Goal: Transaction & Acquisition: Purchase product/service

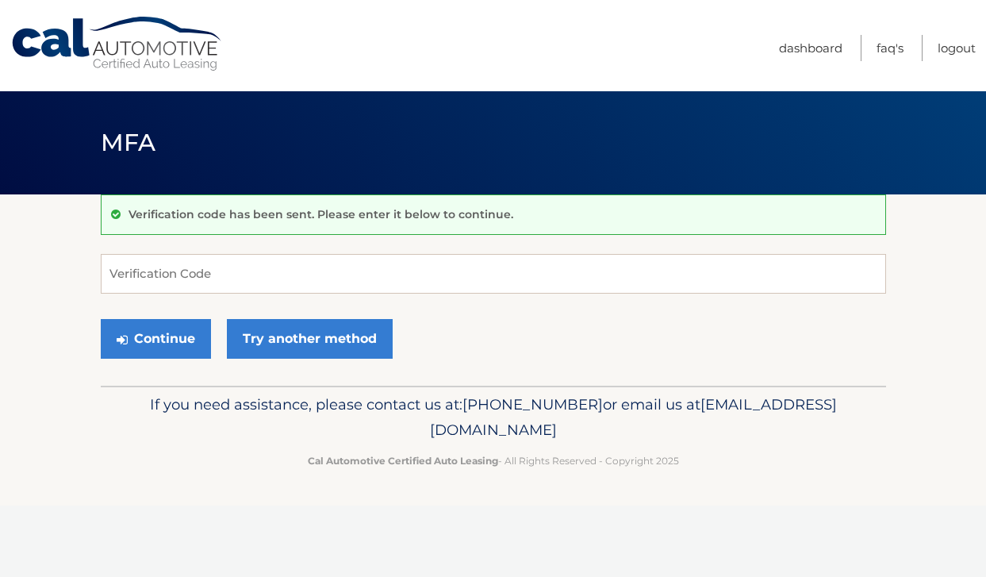
click at [161, 257] on input "Verification Code" at bounding box center [493, 274] width 785 height 40
click at [174, 280] on input "Verification Code" at bounding box center [493, 274] width 785 height 40
type input "309850"
click at [101, 319] on button "Continue" at bounding box center [156, 339] width 110 height 40
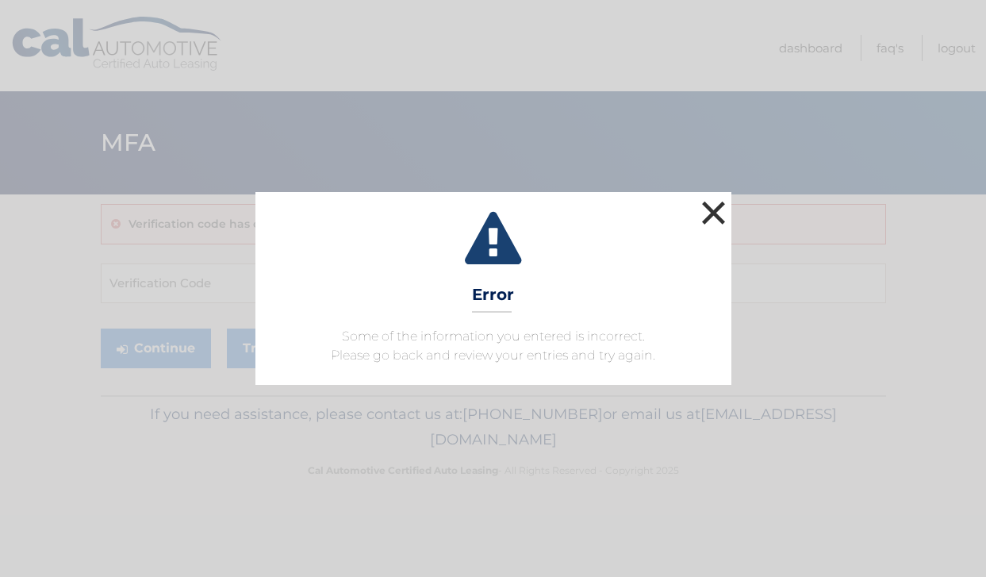
click at [721, 209] on button "×" at bounding box center [714, 213] width 32 height 32
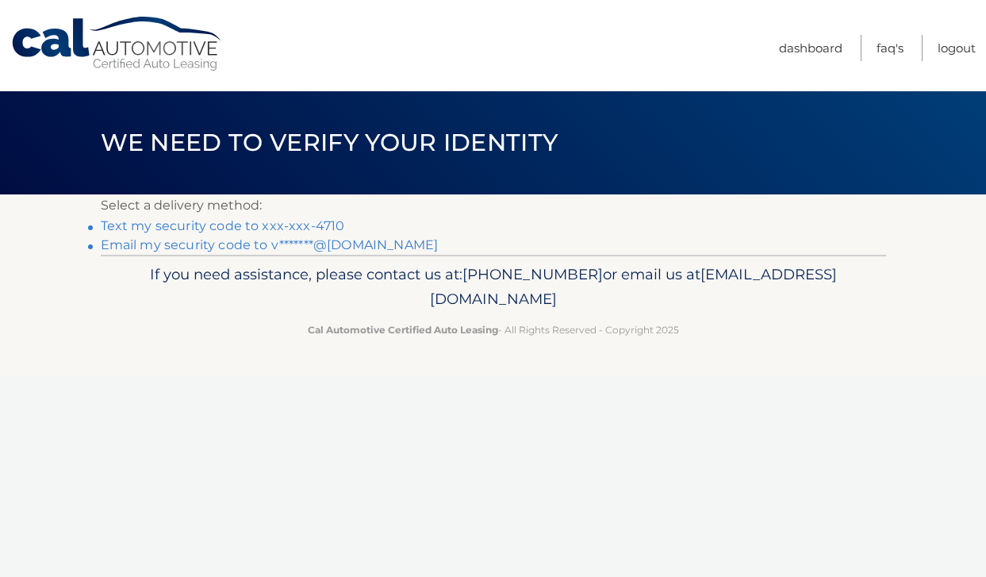
click at [301, 228] on link "Text my security code to xxx-xxx-4710" at bounding box center [223, 225] width 244 height 15
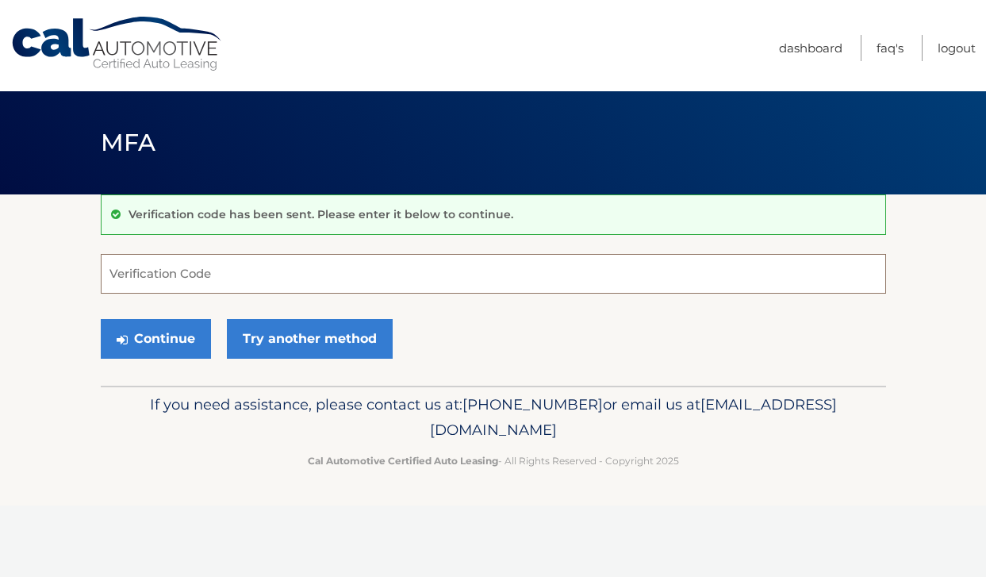
click at [280, 283] on input "Verification Code" at bounding box center [493, 274] width 785 height 40
type input "905797"
click at [101, 319] on button "Continue" at bounding box center [156, 339] width 110 height 40
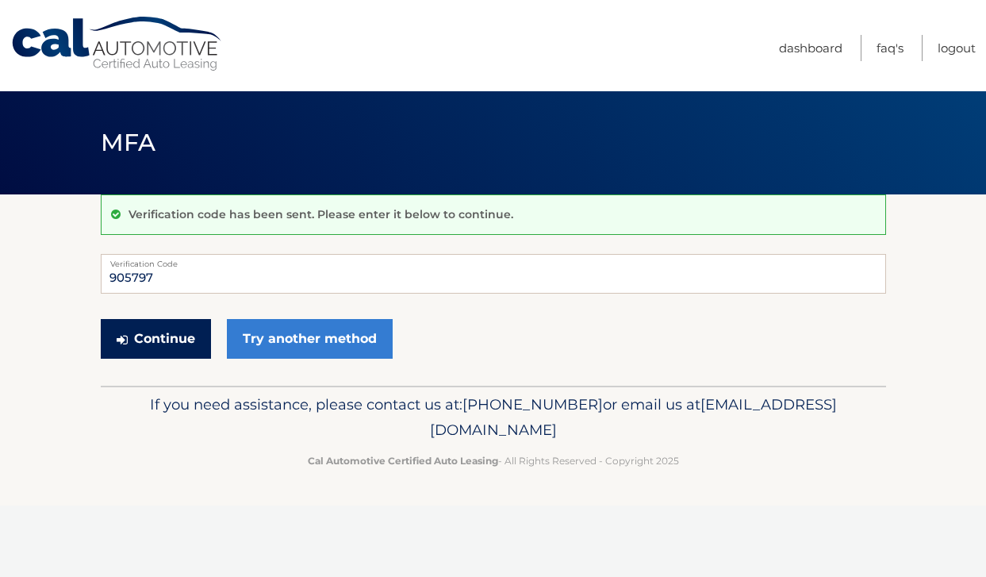
click at [197, 334] on button "Continue" at bounding box center [156, 339] width 110 height 40
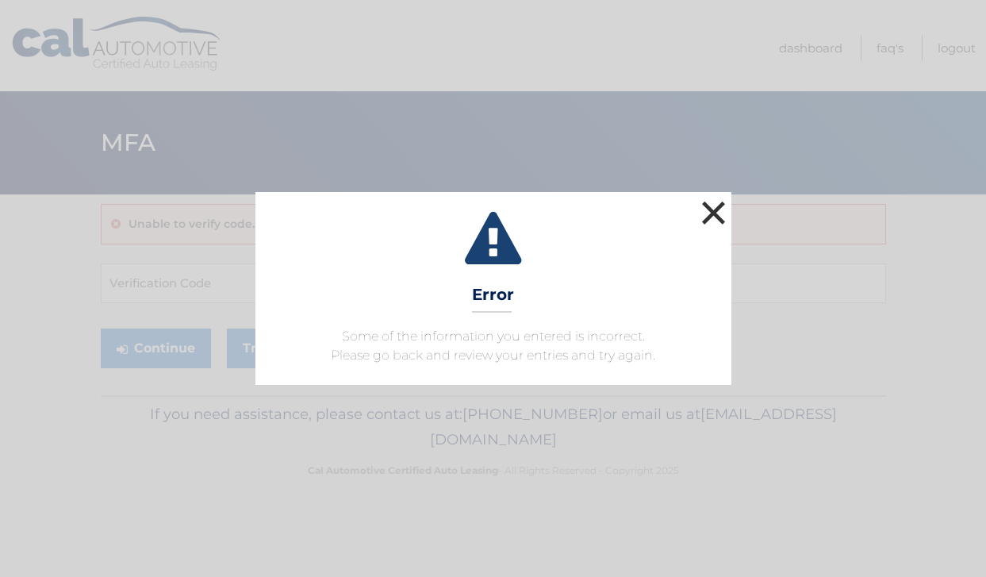
click at [719, 211] on button "×" at bounding box center [714, 213] width 32 height 32
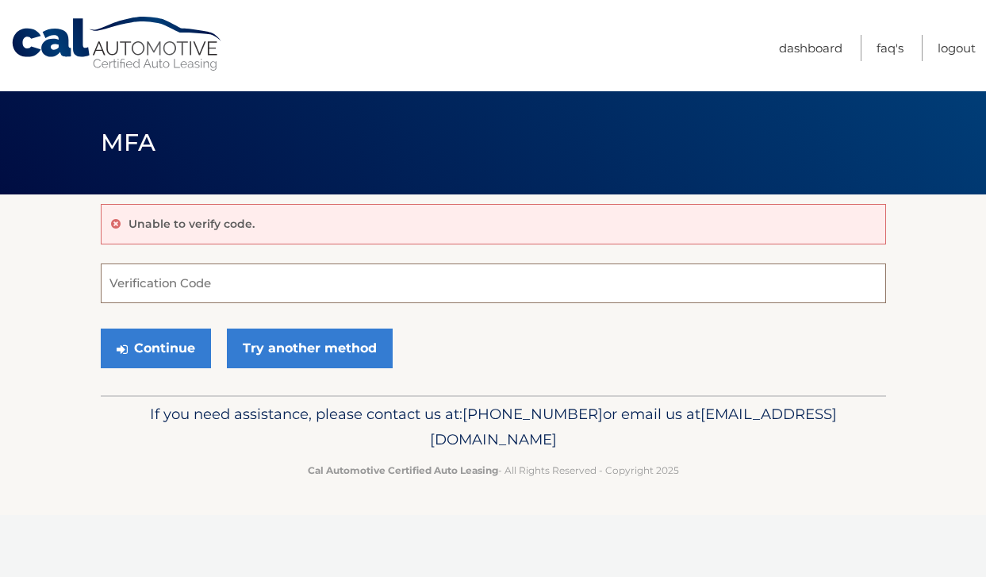
click at [298, 289] on input "Verification Code" at bounding box center [493, 283] width 785 height 40
type input "0"
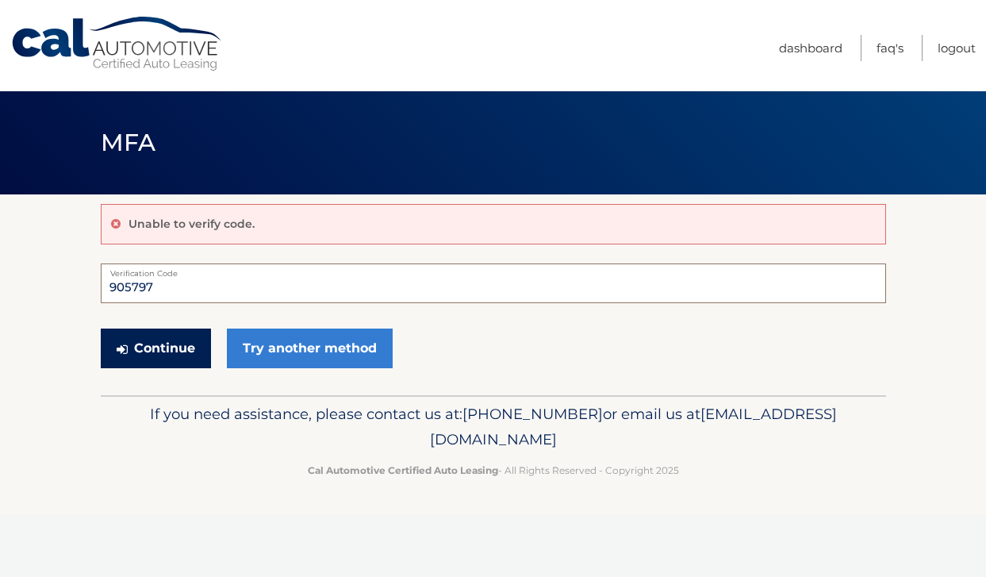
type input "905797"
click at [188, 346] on button "Continue" at bounding box center [156, 348] width 110 height 40
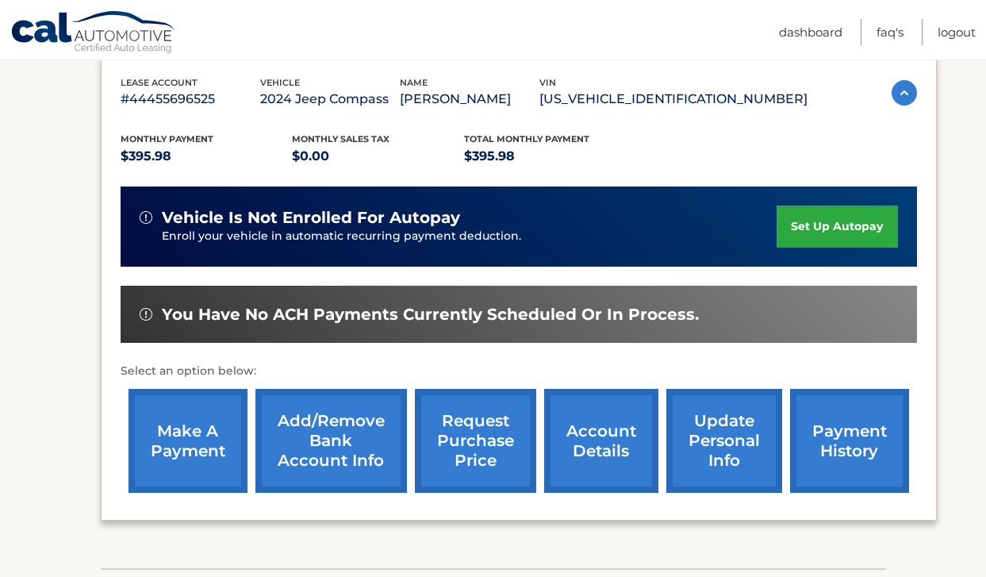
scroll to position [384, 0]
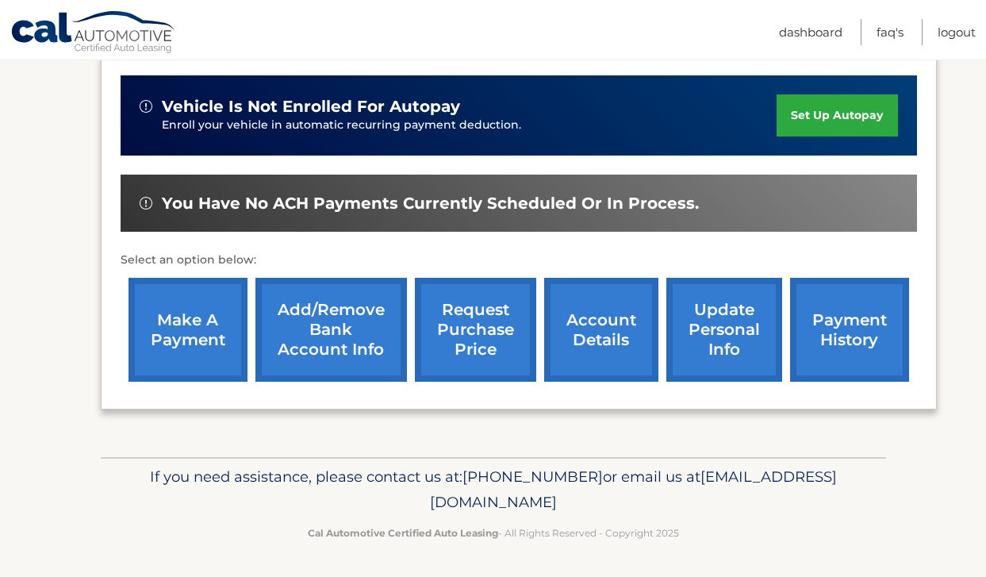
click at [189, 320] on link "make a payment" at bounding box center [187, 330] width 119 height 104
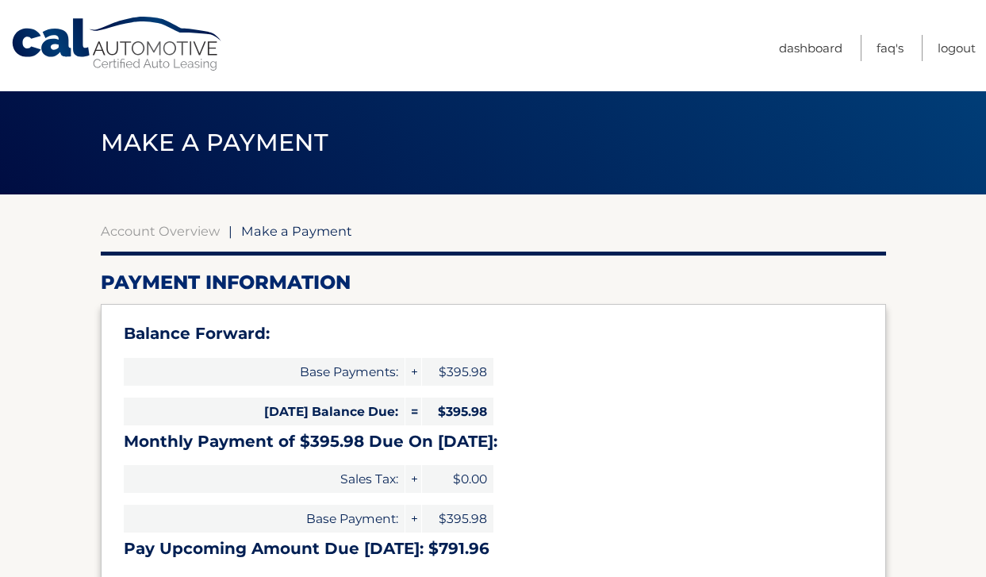
select select "ZjAzYzk5NTgtNDZhZS00ZDgwLWE4ZWEtOTEyZjMwMWI4MGU4"
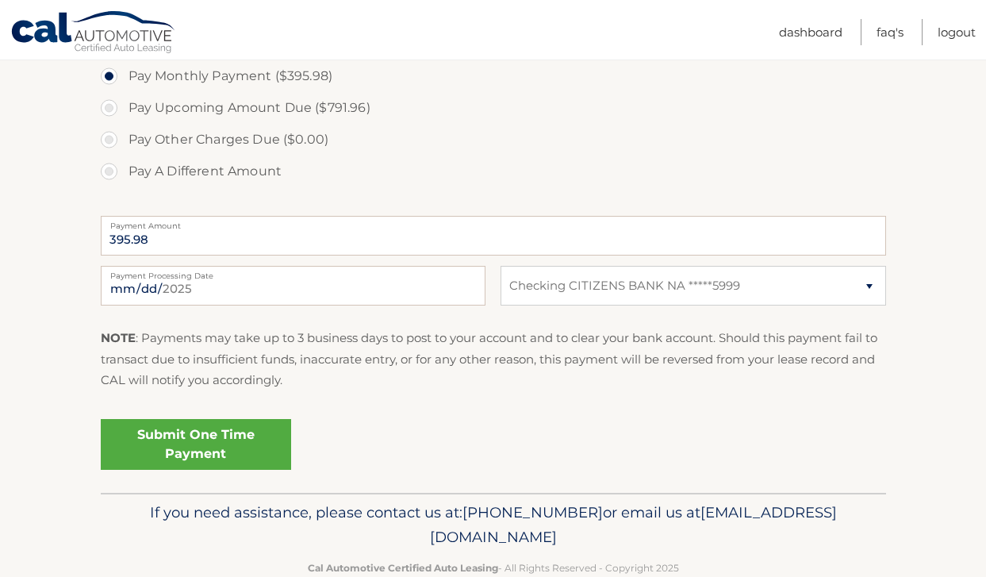
scroll to position [609, 0]
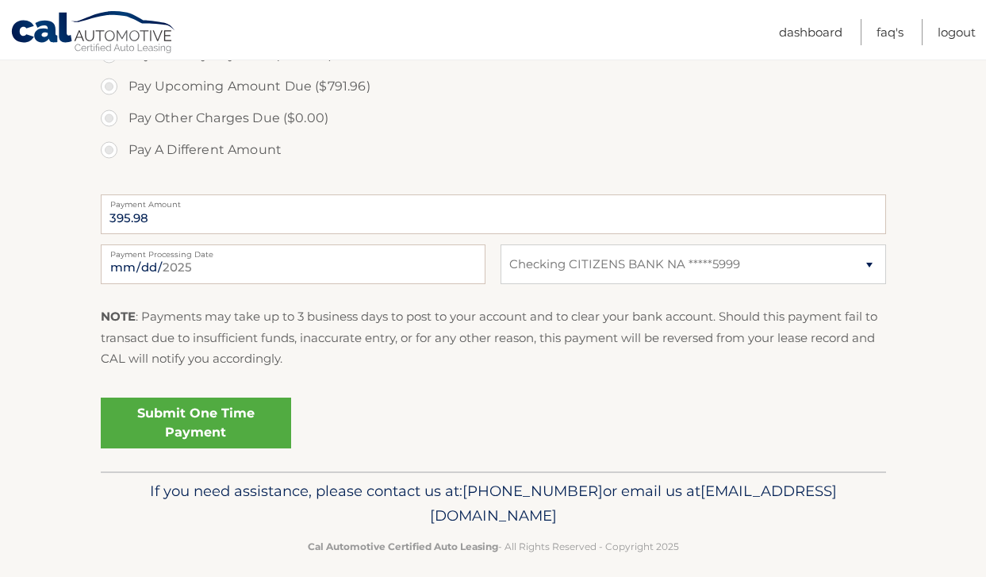
click at [209, 420] on link "Submit One Time Payment" at bounding box center [196, 422] width 190 height 51
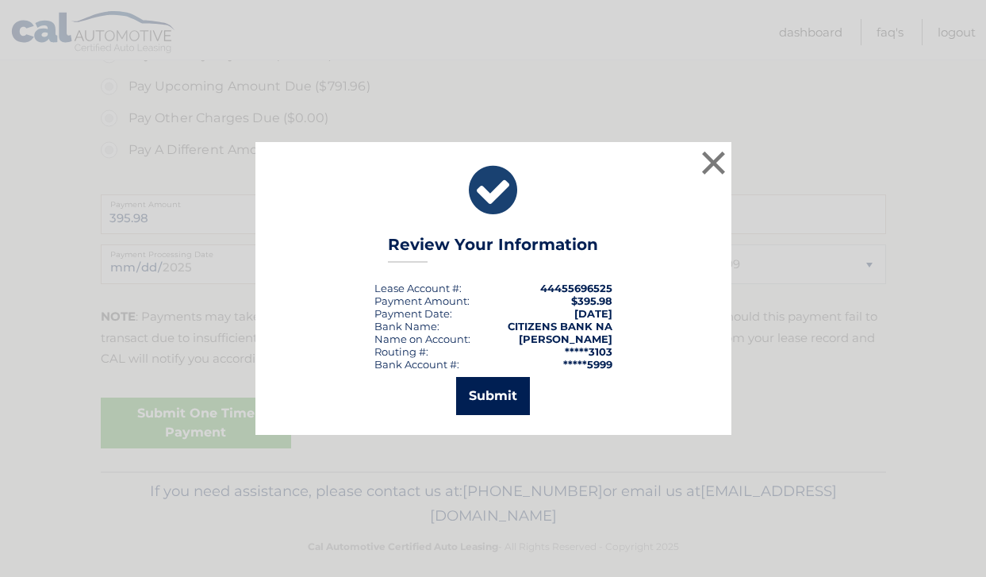
click at [479, 395] on button "Submit" at bounding box center [493, 396] width 74 height 38
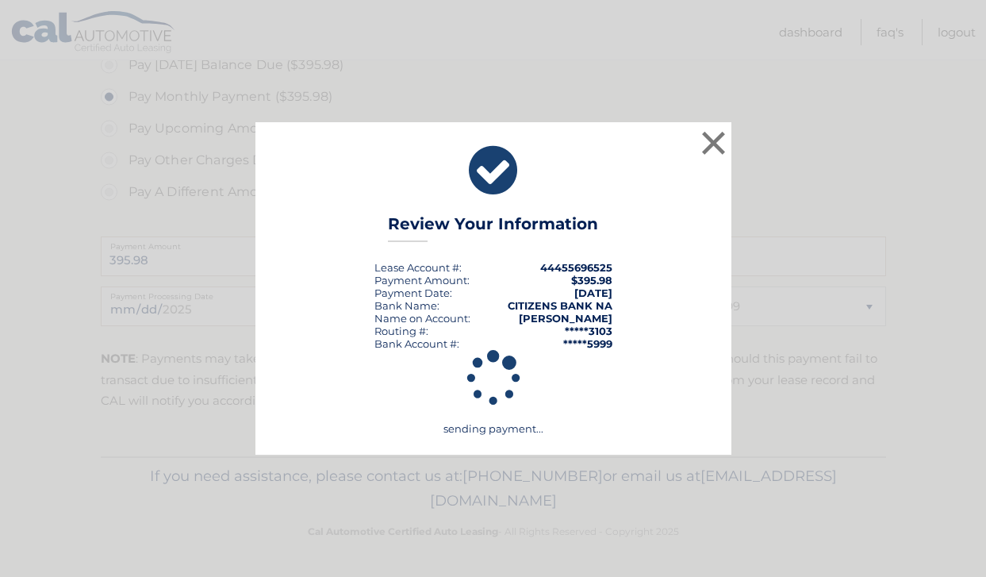
scroll to position [567, 0]
